Goal: Information Seeking & Learning: Find specific fact

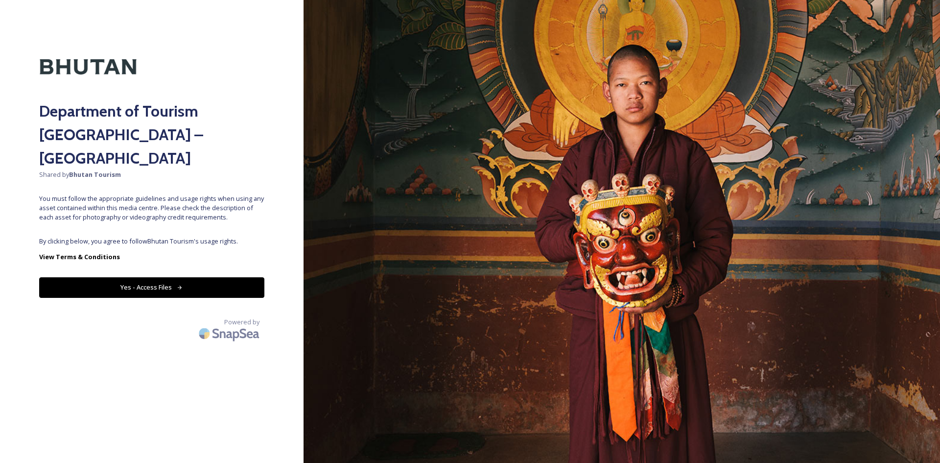
click at [179, 285] on icon at bounding box center [180, 288] width 6 height 6
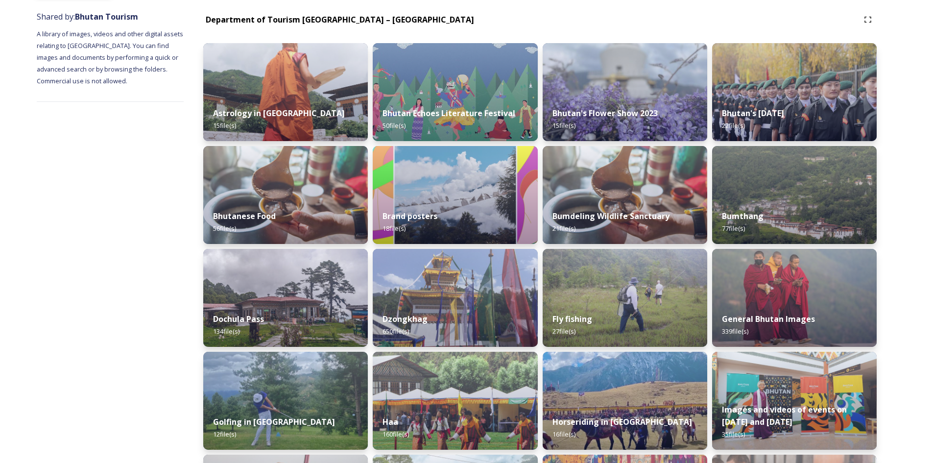
scroll to position [110, 0]
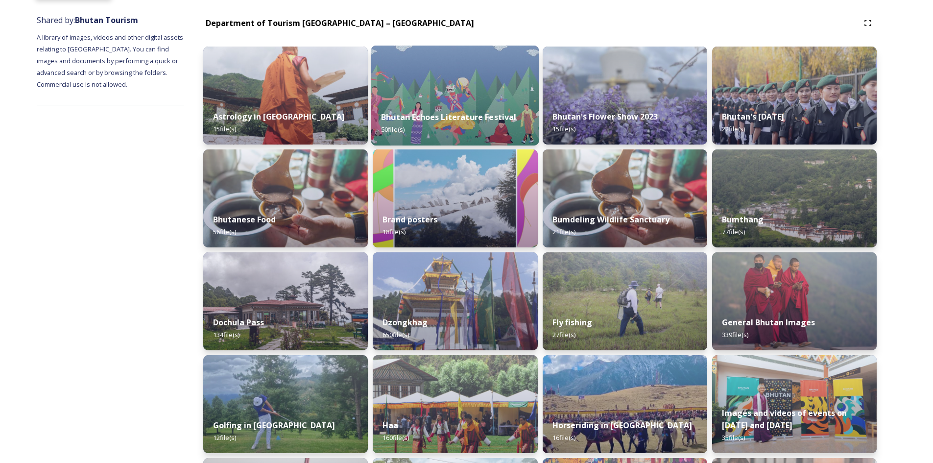
click at [429, 115] on strong "Bhutan Echoes Literature Festival" at bounding box center [448, 117] width 135 height 11
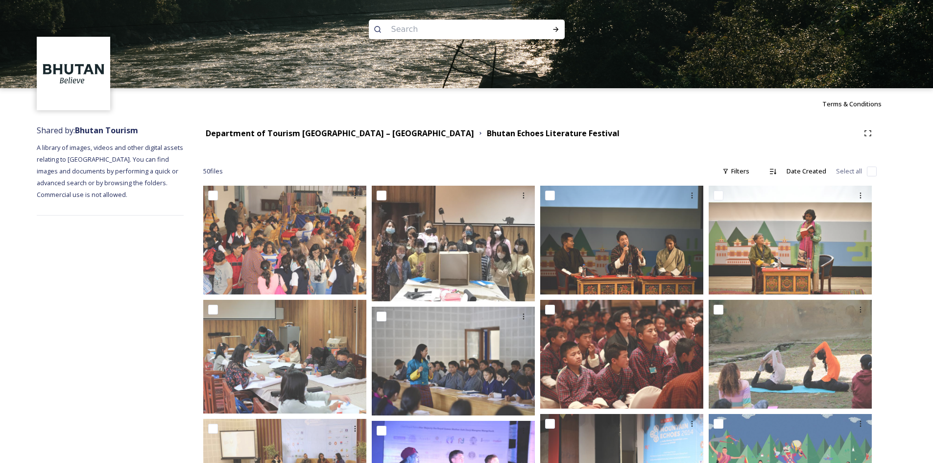
click at [399, 30] on input at bounding box center [453, 30] width 134 height 22
type input "bleesed rainy day"
click at [555, 23] on div "Run Search" at bounding box center [556, 30] width 18 height 18
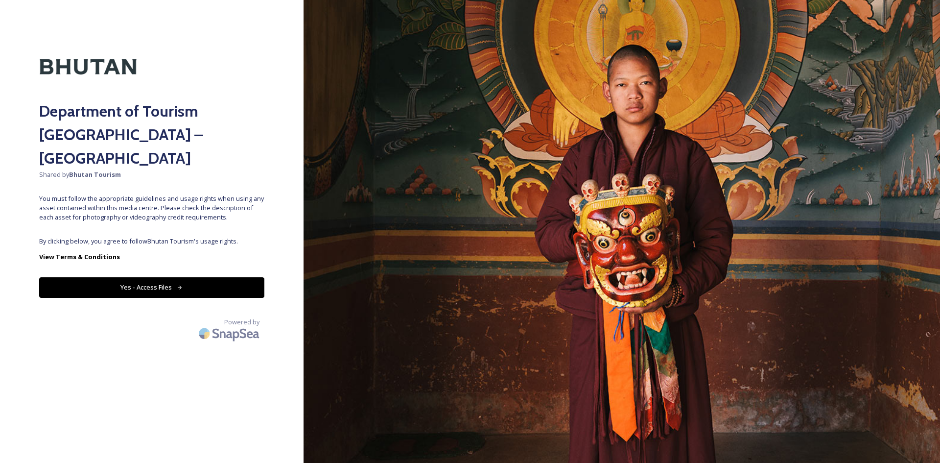
click at [180, 286] on icon at bounding box center [180, 288] width 4 height 4
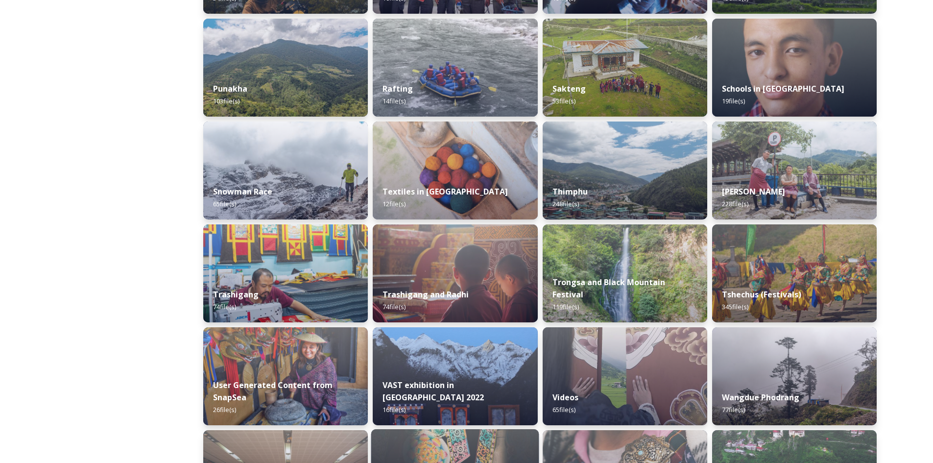
scroll to position [747, 0]
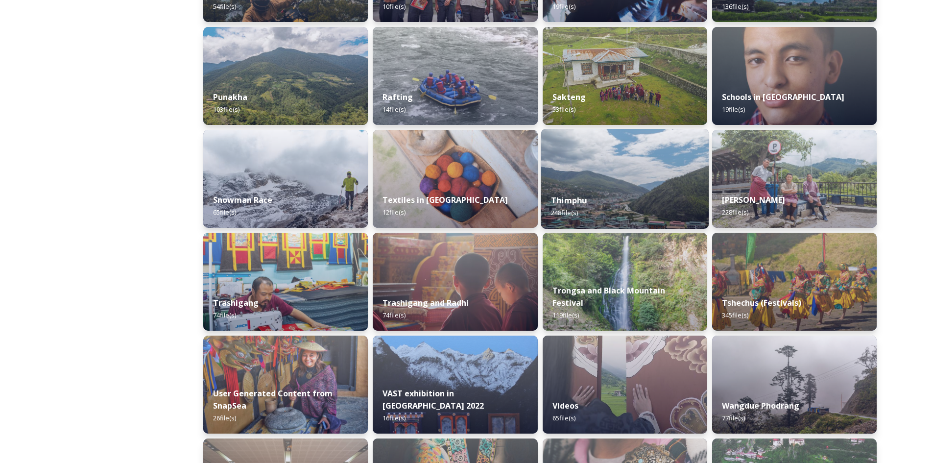
click at [612, 181] on img at bounding box center [625, 179] width 168 height 100
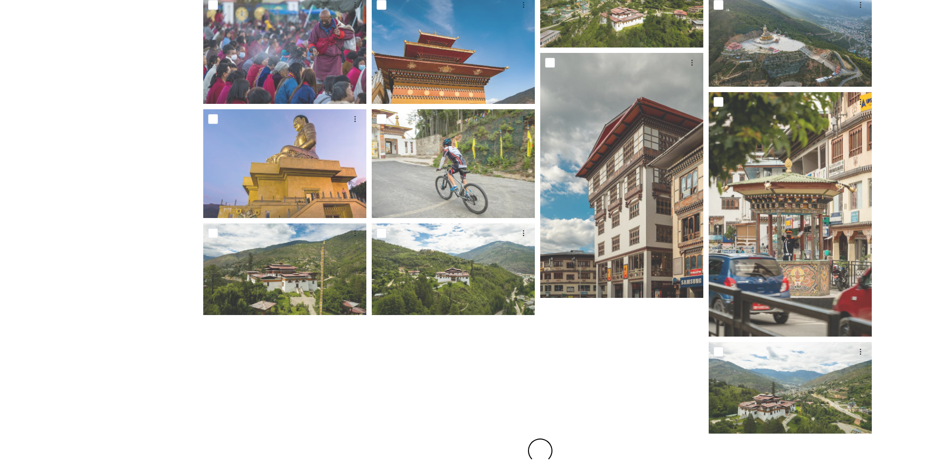
scroll to position [560, 0]
